Goal: Task Accomplishment & Management: Manage account settings

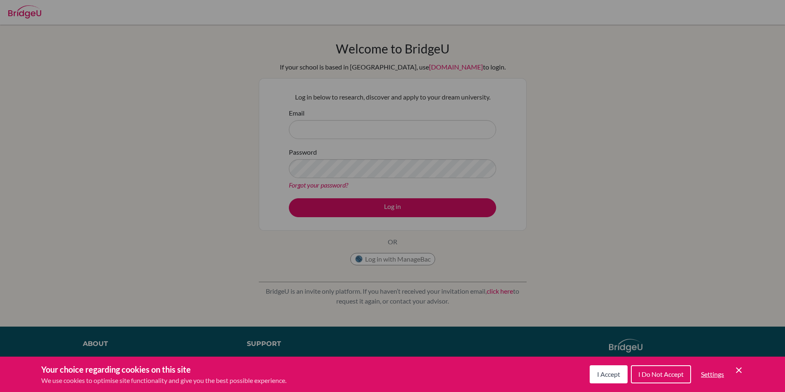
click at [416, 118] on div "Cookie Preferences" at bounding box center [392, 196] width 785 height 392
drag, startPoint x: 352, startPoint y: 123, endPoint x: 374, endPoint y: 149, distance: 34.2
click at [352, 123] on div "Cookie Preferences" at bounding box center [392, 196] width 785 height 392
click at [602, 378] on span "I Accept" at bounding box center [608, 375] width 23 height 8
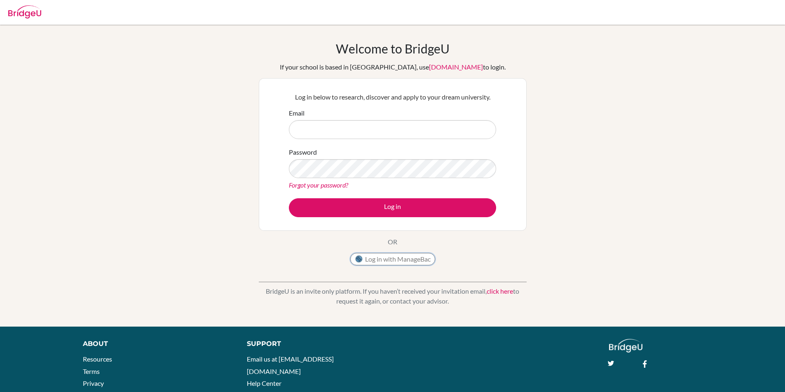
click at [403, 257] on button "Log in with ManageBac" at bounding box center [392, 259] width 85 height 12
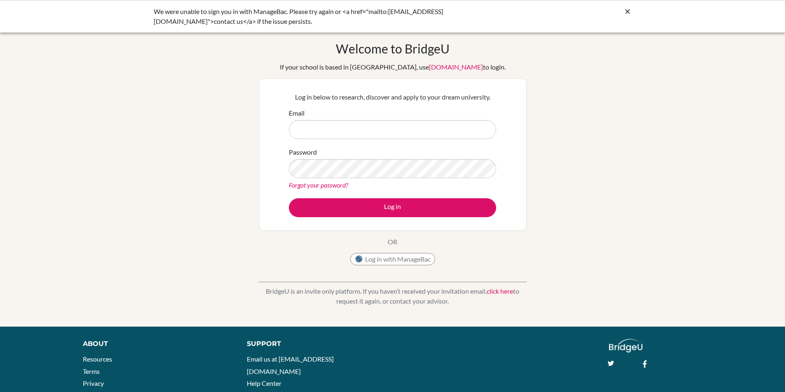
click at [366, 121] on input "Email" at bounding box center [392, 129] width 207 height 19
type input "[EMAIL_ADDRESS][DOMAIN_NAME]"
click at [289, 199] on button "Log in" at bounding box center [392, 208] width 207 height 19
